Goal: Navigation & Orientation: Find specific page/section

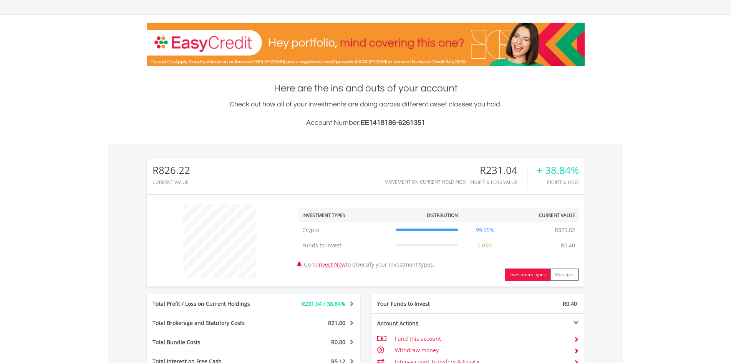
scroll to position [56, 0]
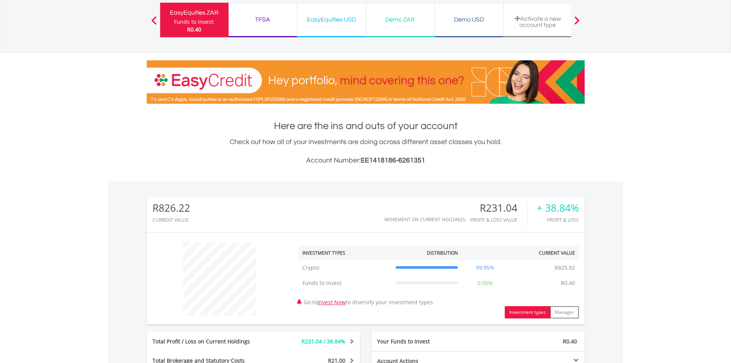
click at [263, 20] on div "TFSA" at bounding box center [262, 19] width 59 height 11
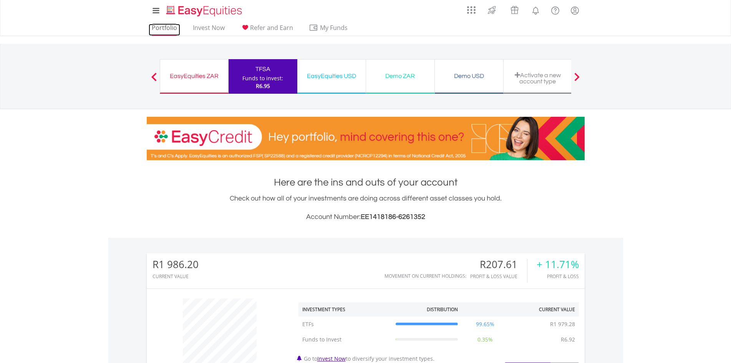
click at [165, 30] on link "Portfolio" at bounding box center [164, 30] width 31 height 12
click at [152, 27] on link "Portfolio" at bounding box center [164, 30] width 31 height 12
